Goal: Use online tool/utility: Utilize a website feature to perform a specific function

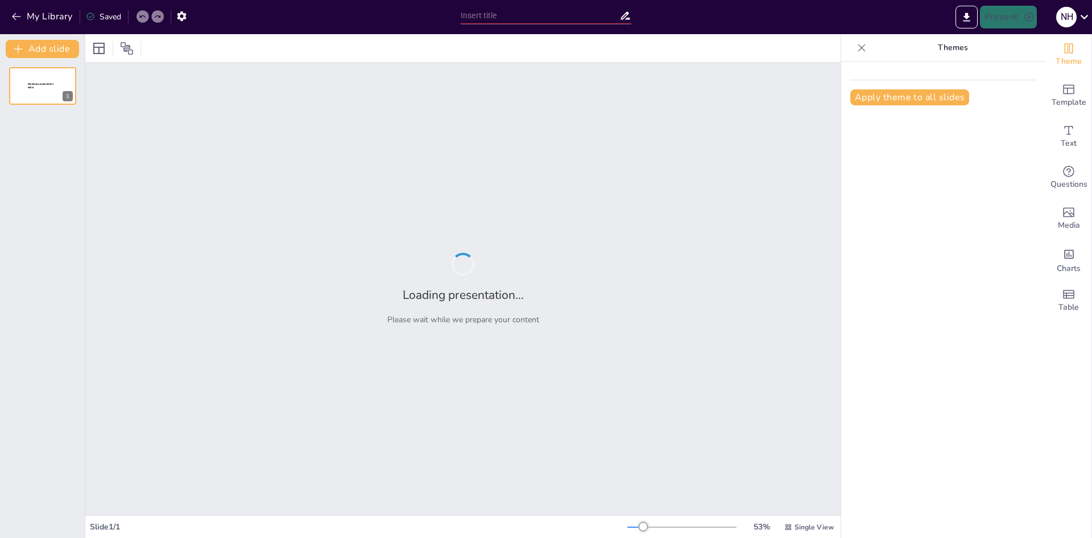
type input "Visual Insights into the Data Link Layer and Link Layer Addressing"
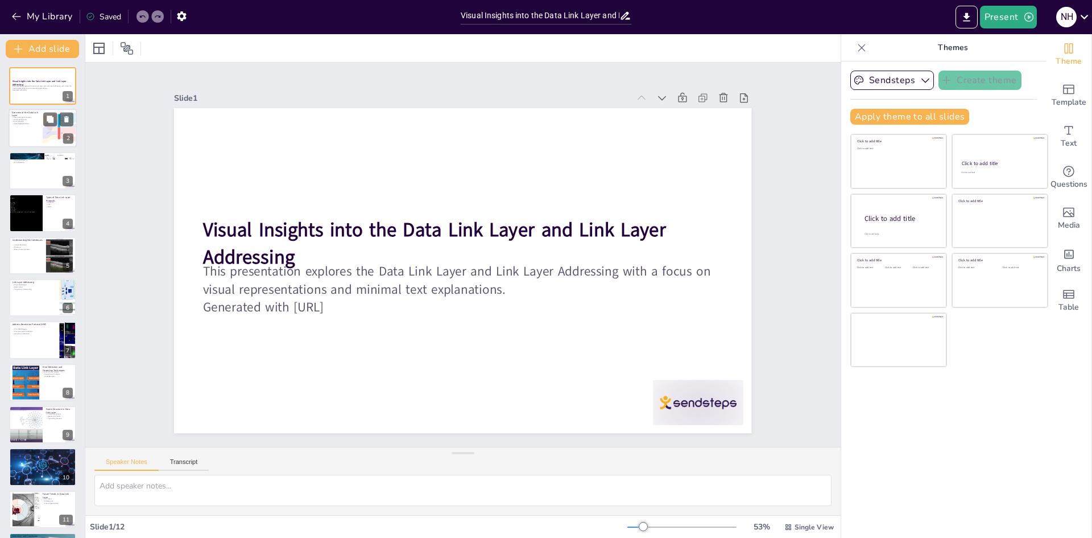
click at [30, 127] on div at bounding box center [43, 128] width 68 height 39
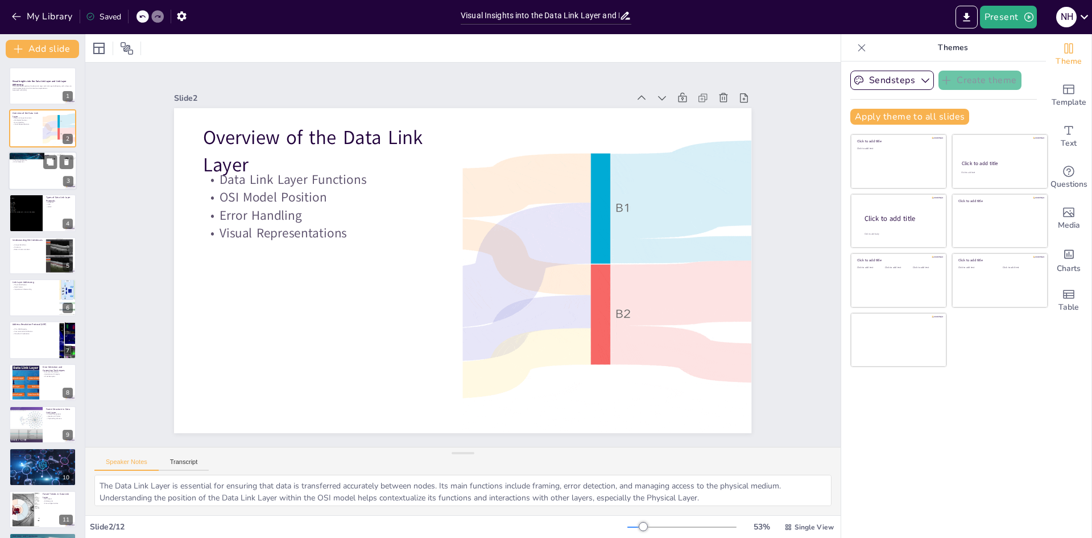
click at [20, 171] on div at bounding box center [43, 170] width 68 height 39
type textarea "Framing is a fundamental function that organizes data into manageable packets, …"
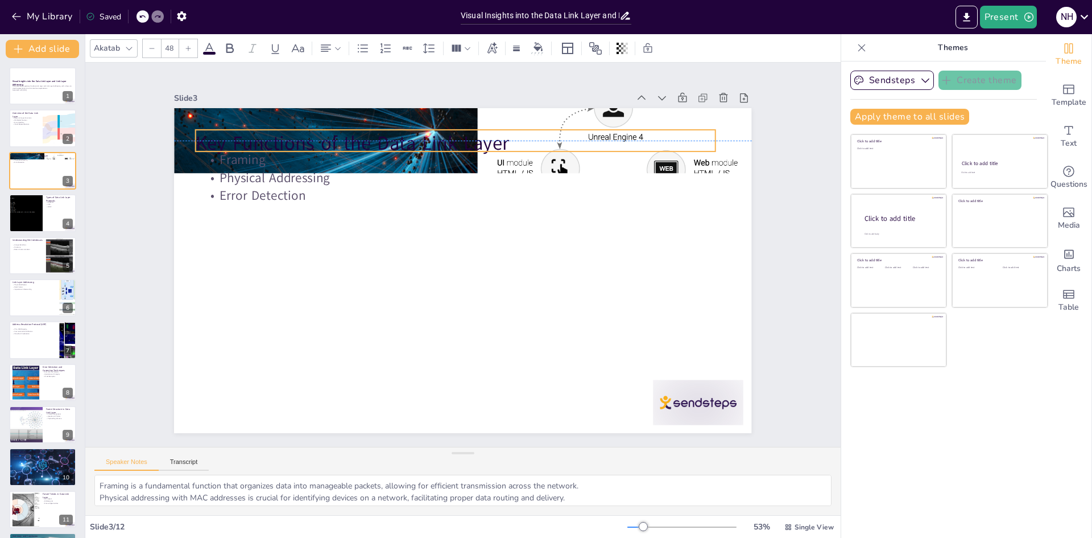
drag, startPoint x: 280, startPoint y: 134, endPoint x: 273, endPoint y: 141, distance: 9.7
click at [473, 141] on p "Key Functions of the Data Link Layer" at bounding box center [566, 213] width 186 height 503
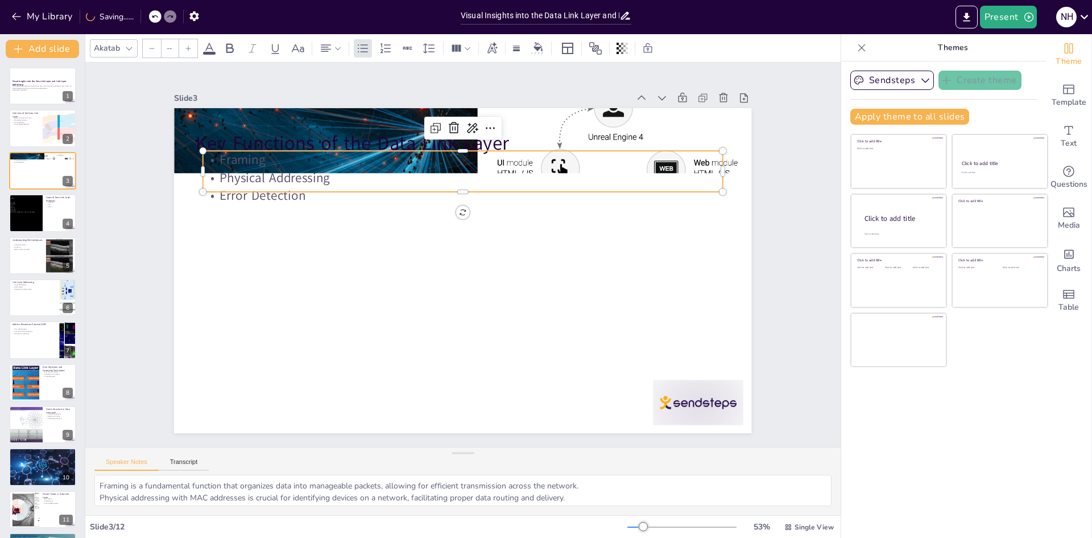
type input "32"
click at [360, 163] on p "Framing" at bounding box center [502, 168] width 482 height 228
click at [407, 161] on p "Framing" at bounding box center [545, 207] width 276 height 459
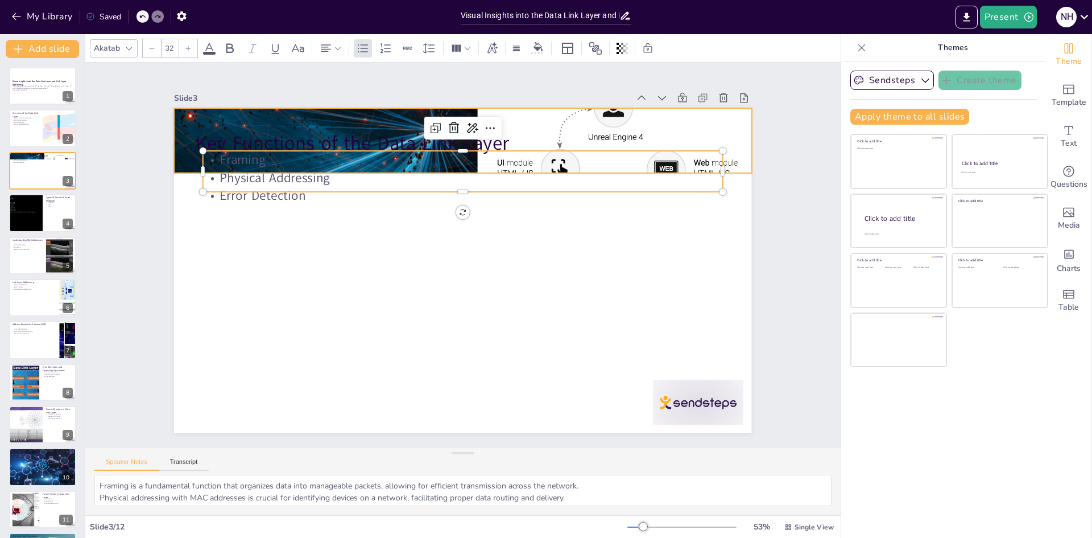
click at [403, 105] on div at bounding box center [561, 197] width 717 height 747
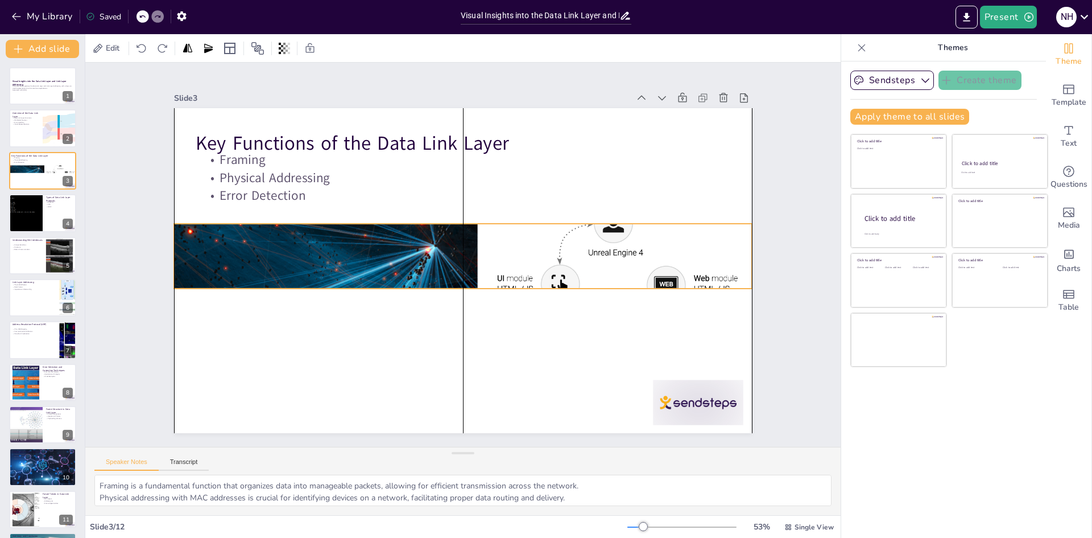
drag, startPoint x: 404, startPoint y: 107, endPoint x: 401, endPoint y: 222, distance: 115.5
click at [401, 222] on div at bounding box center [461, 254] width 687 height 729
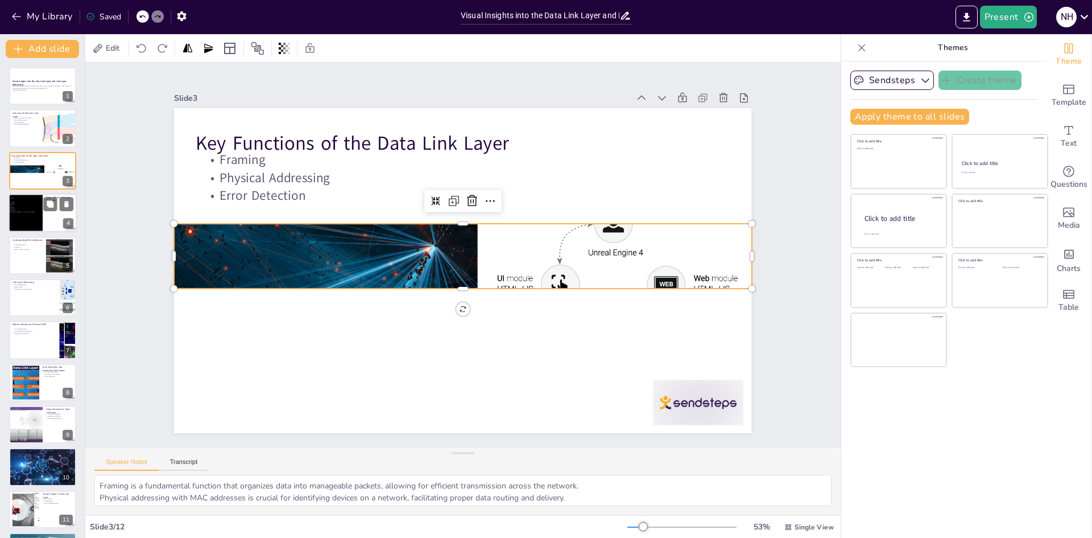
click at [39, 207] on div at bounding box center [26, 212] width 86 height 39
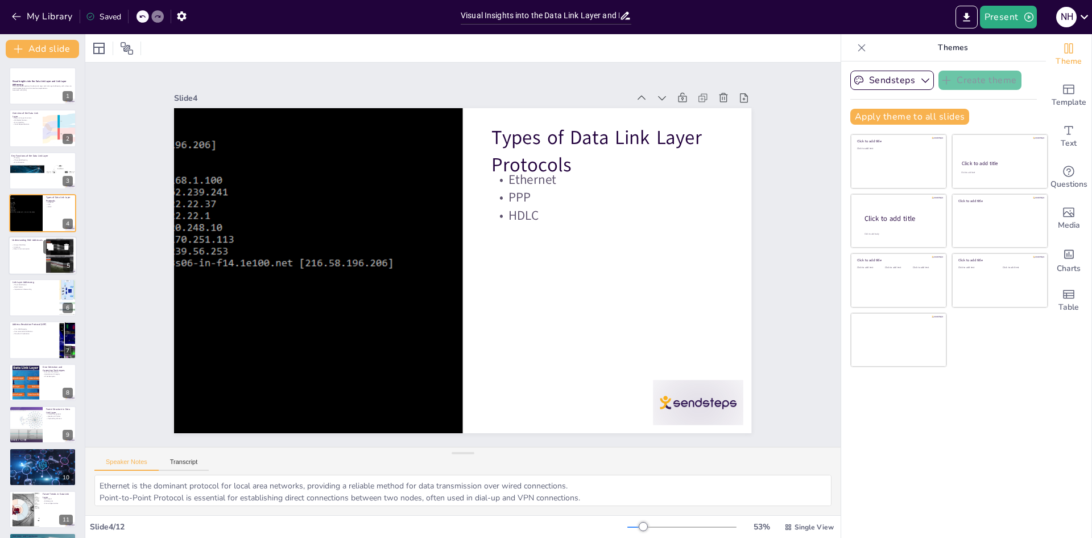
click at [29, 263] on div at bounding box center [43, 255] width 68 height 39
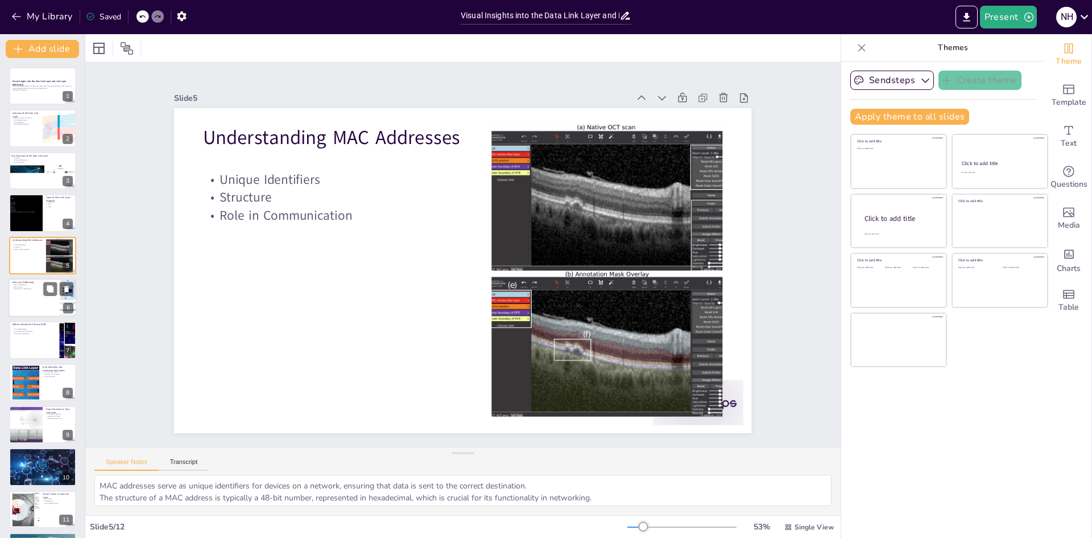
click at [32, 303] on div at bounding box center [43, 297] width 68 height 39
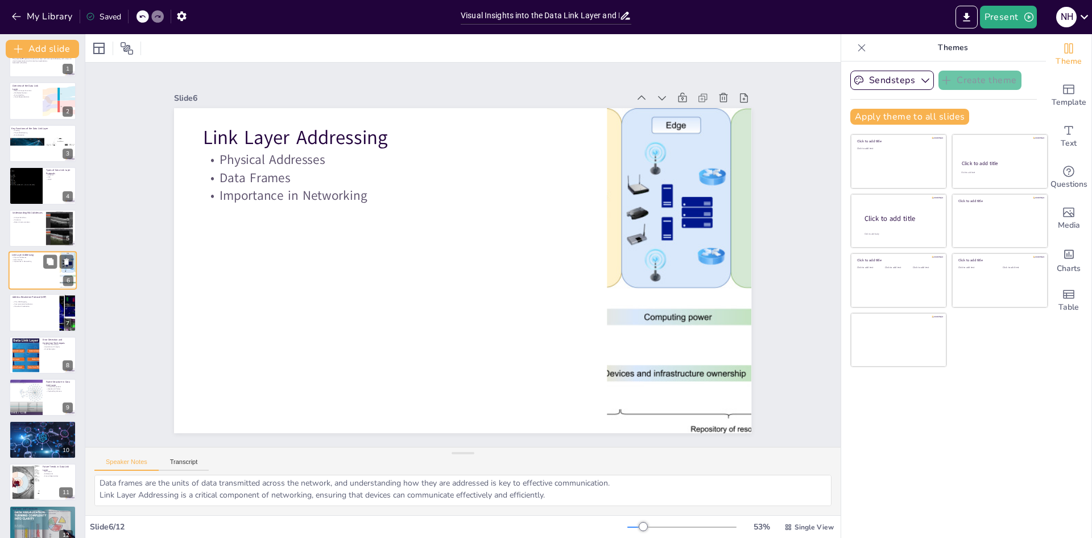
scroll to position [42, 0]
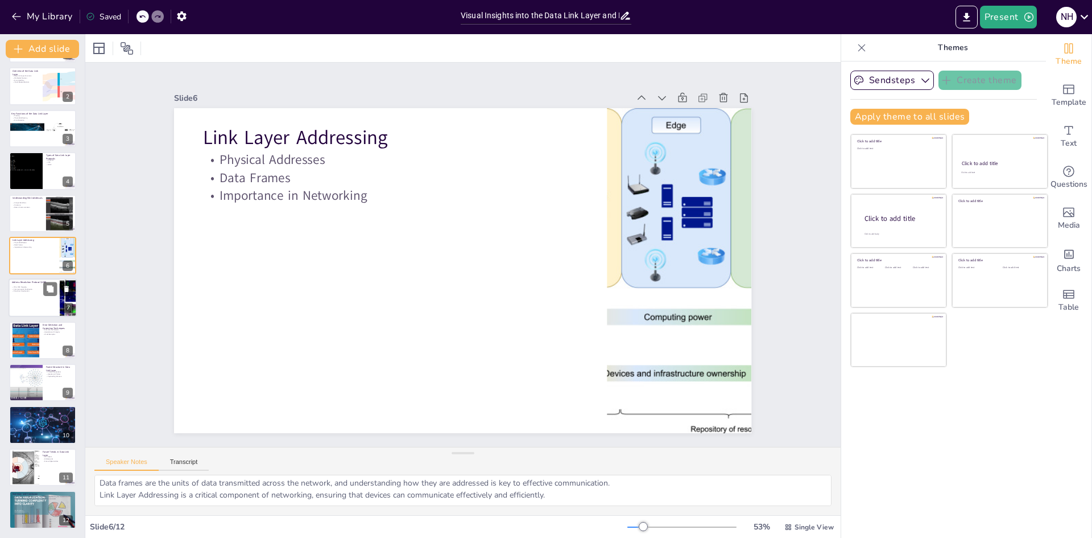
click at [31, 294] on div at bounding box center [43, 298] width 68 height 39
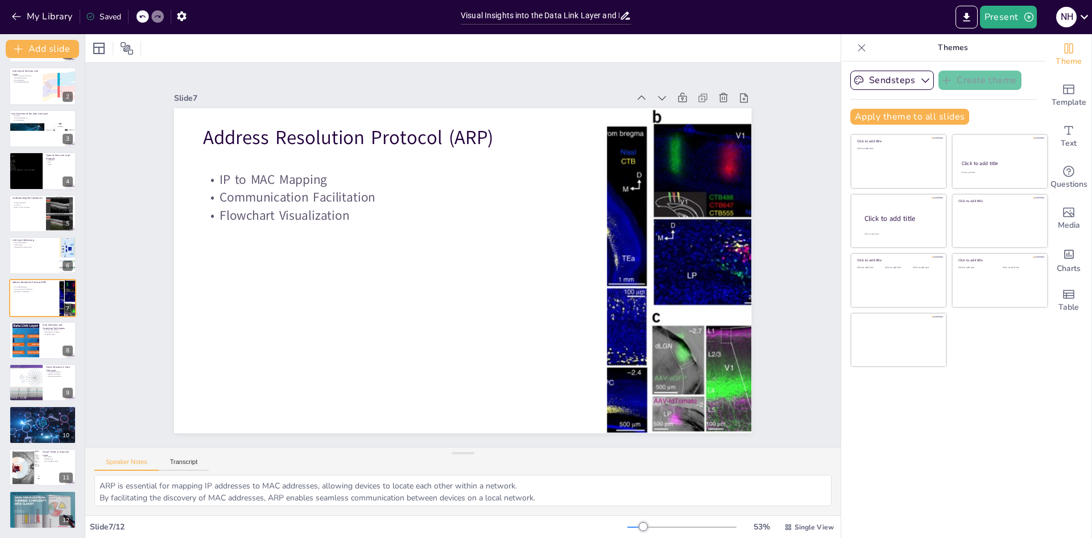
scroll to position [15, 0]
click at [24, 334] on div at bounding box center [25, 340] width 73 height 35
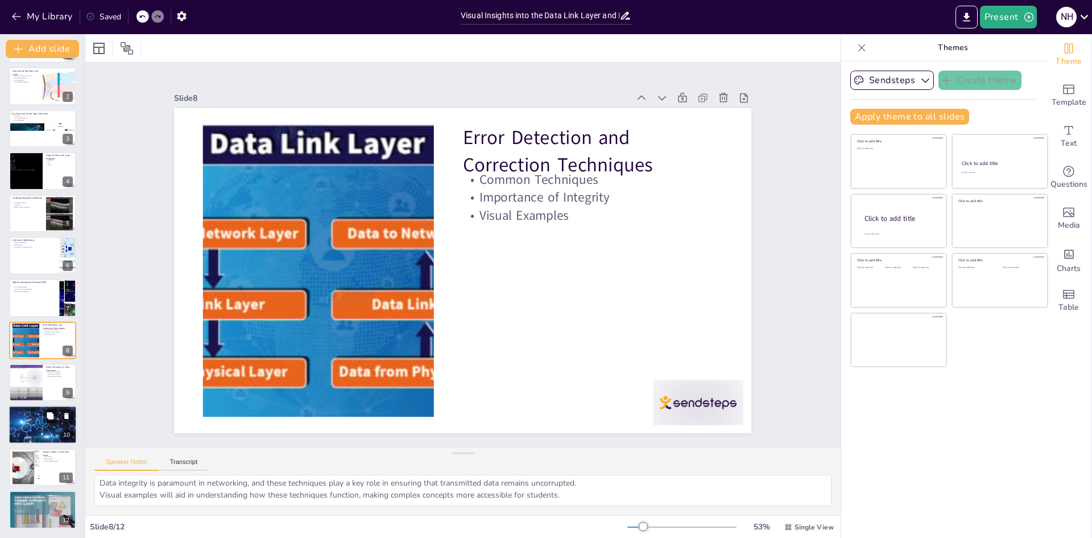
click at [40, 422] on div at bounding box center [43, 424] width 68 height 43
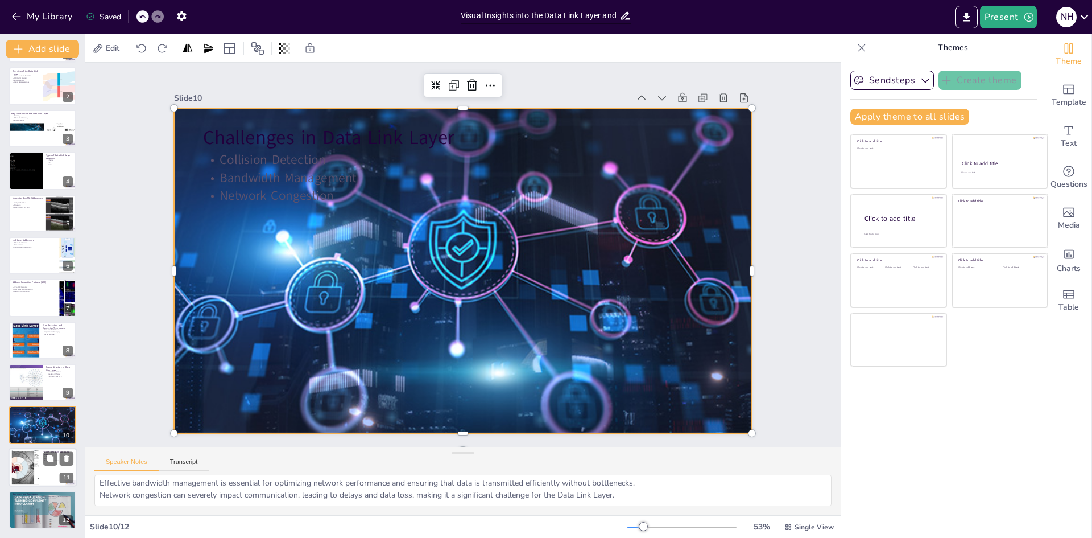
click at [23, 473] on div at bounding box center [26, 466] width 50 height 35
type textarea "The rise of IoT devices is transforming data communication, necessitating new p…"
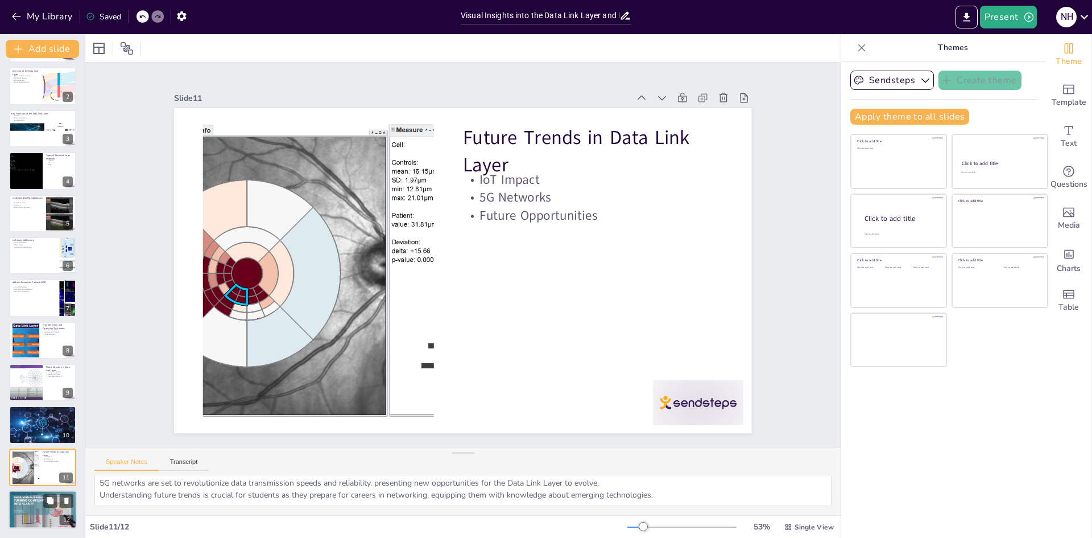
click at [31, 512] on div at bounding box center [43, 509] width 68 height 39
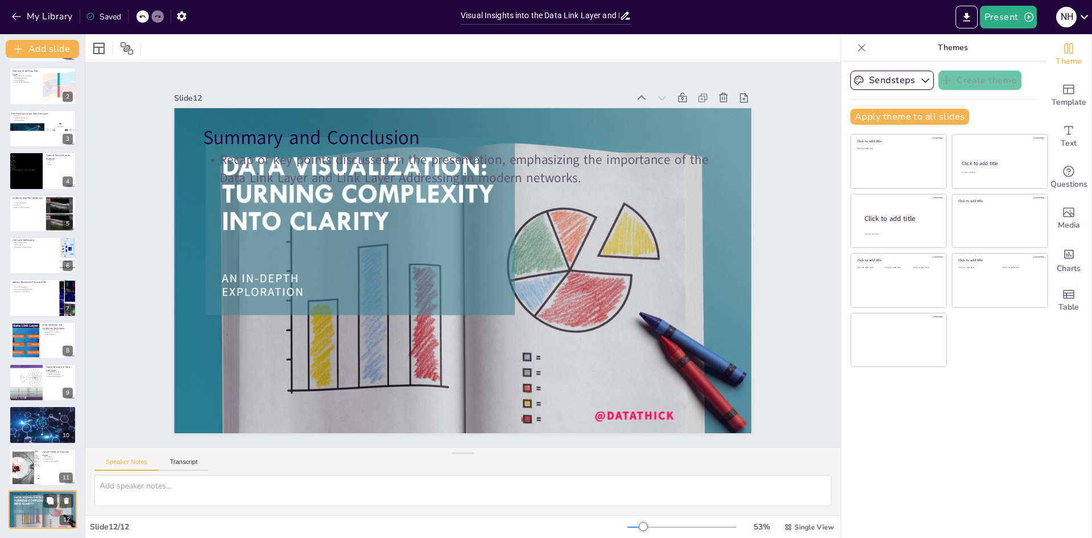
scroll to position [0, 0]
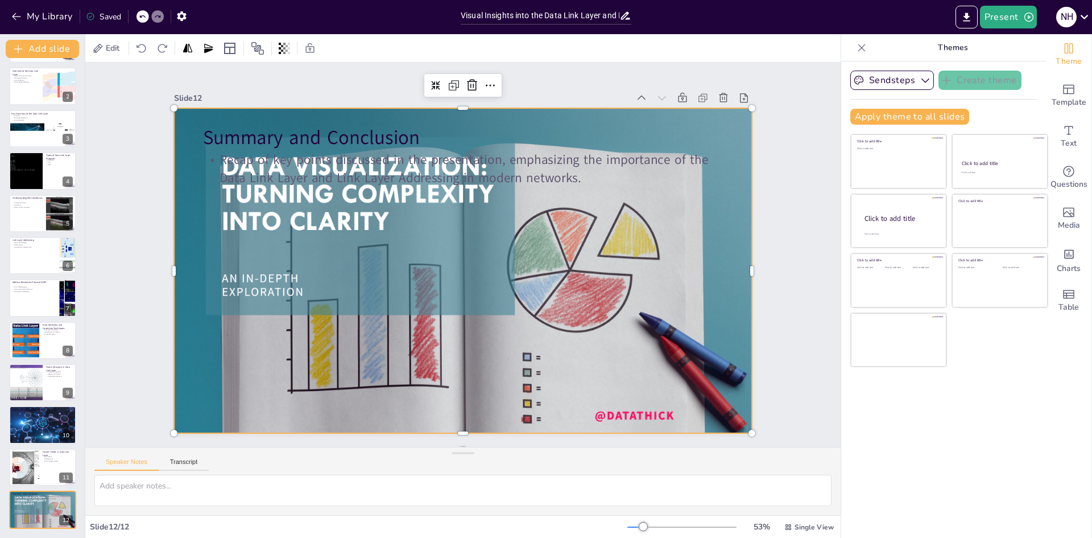
click at [334, 242] on div at bounding box center [447, 253] width 384 height 608
